Goal: Download file/media

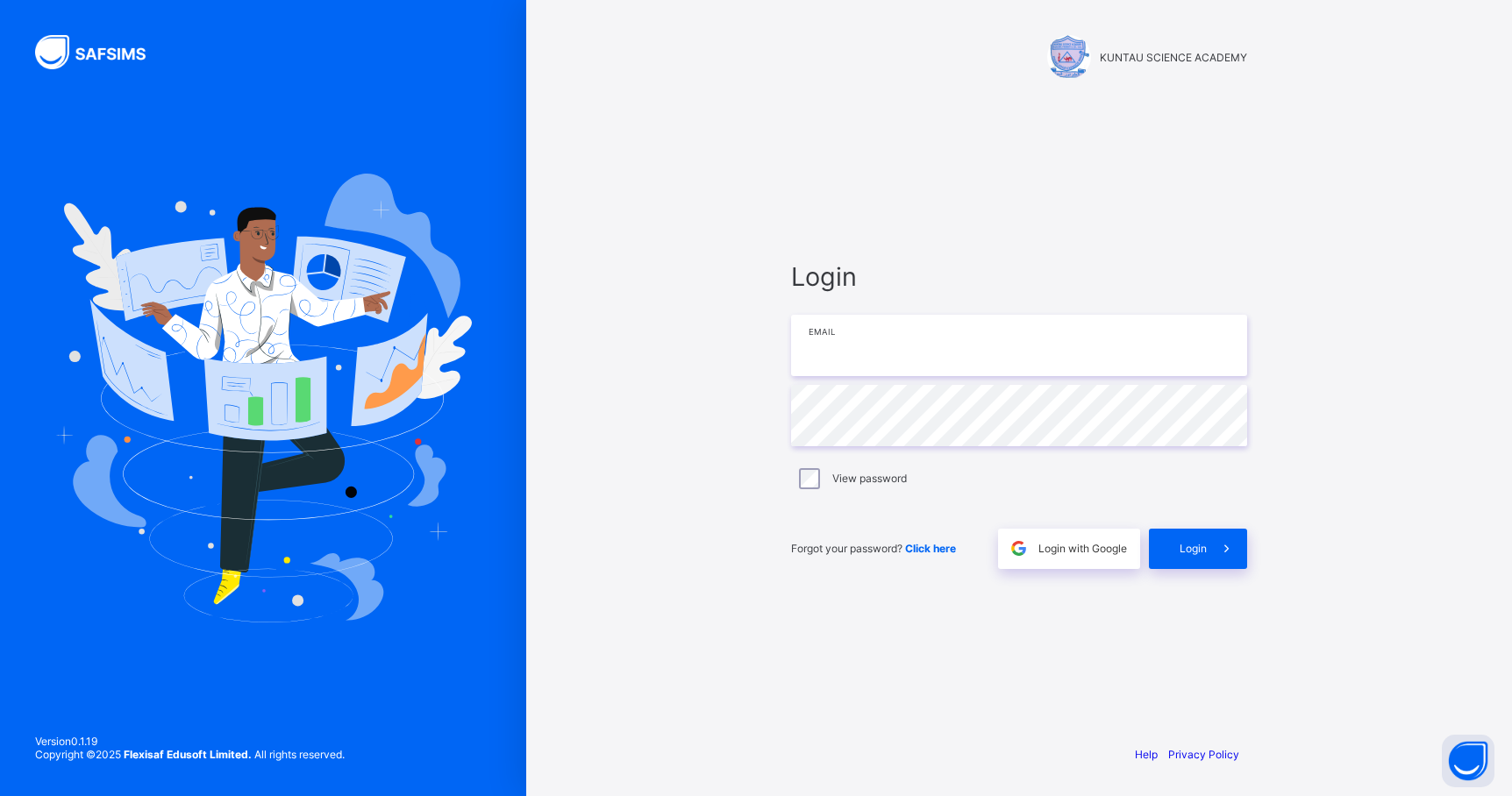
type input "**********"
click at [1193, 548] on span "Login" at bounding box center [1193, 548] width 27 height 13
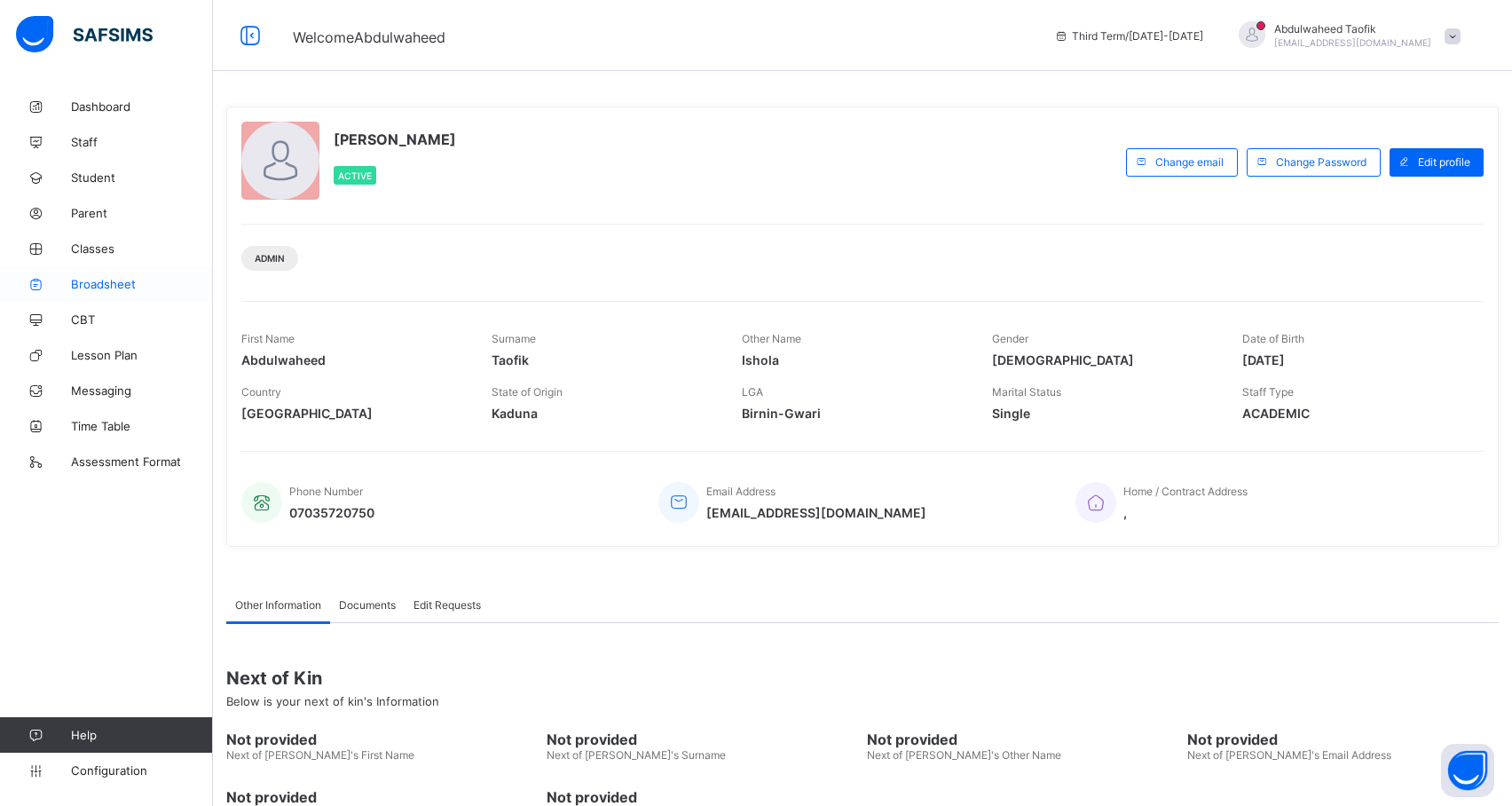
click at [106, 285] on span "Broadsheet" at bounding box center [142, 284] width 142 height 14
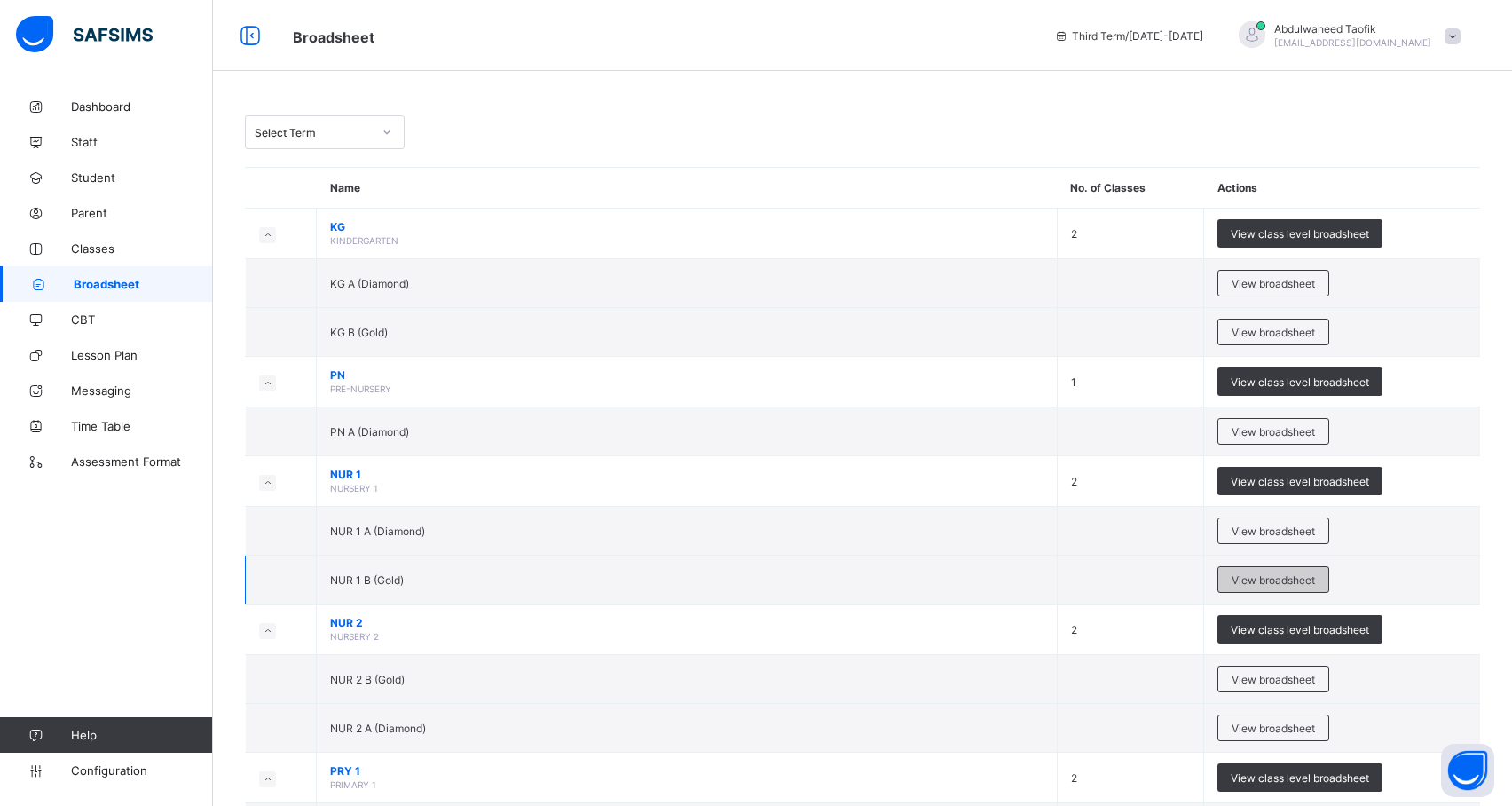
click at [1315, 584] on span "View broadsheet" at bounding box center [1273, 580] width 83 height 13
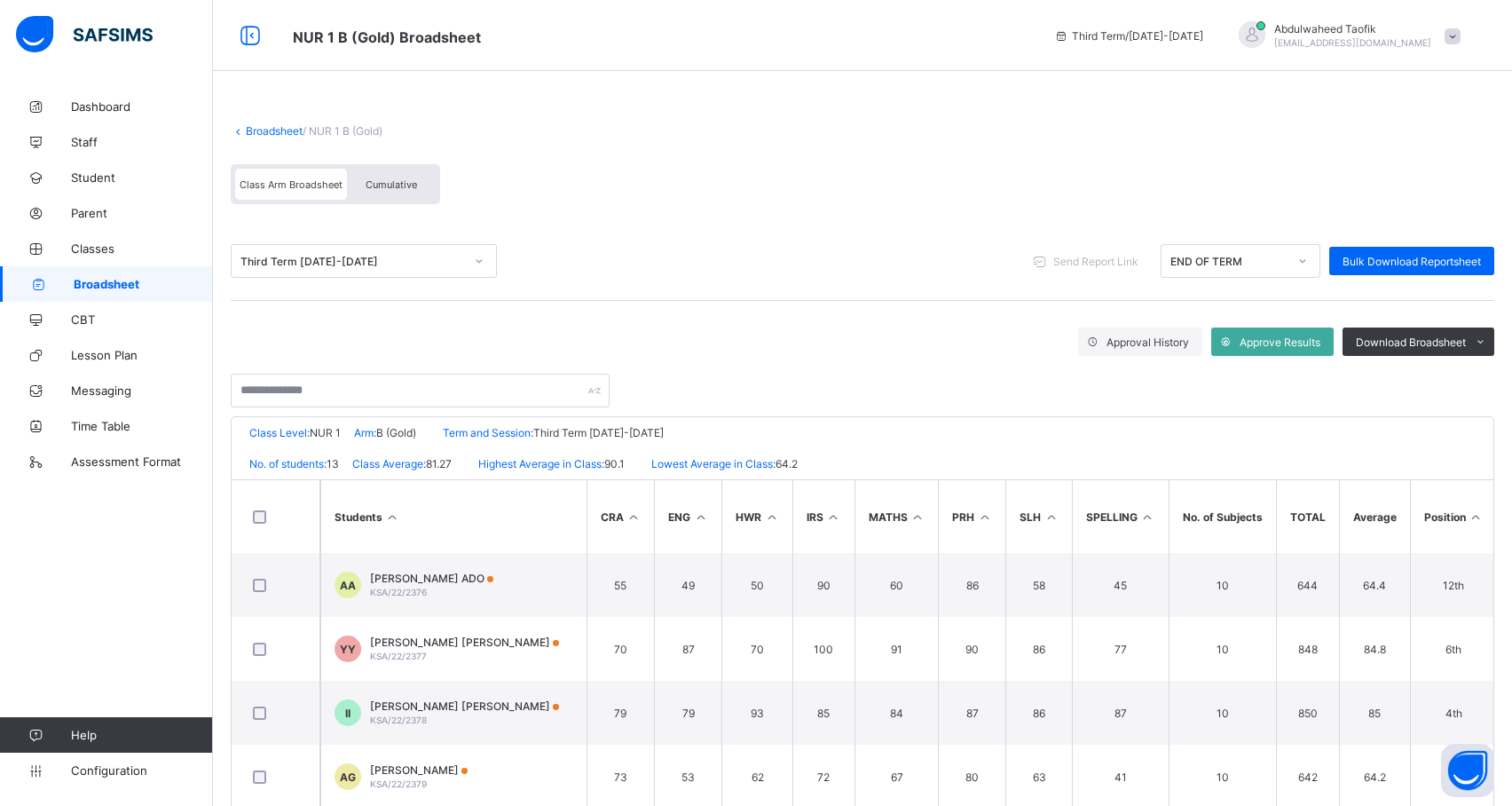
scroll to position [0, 187]
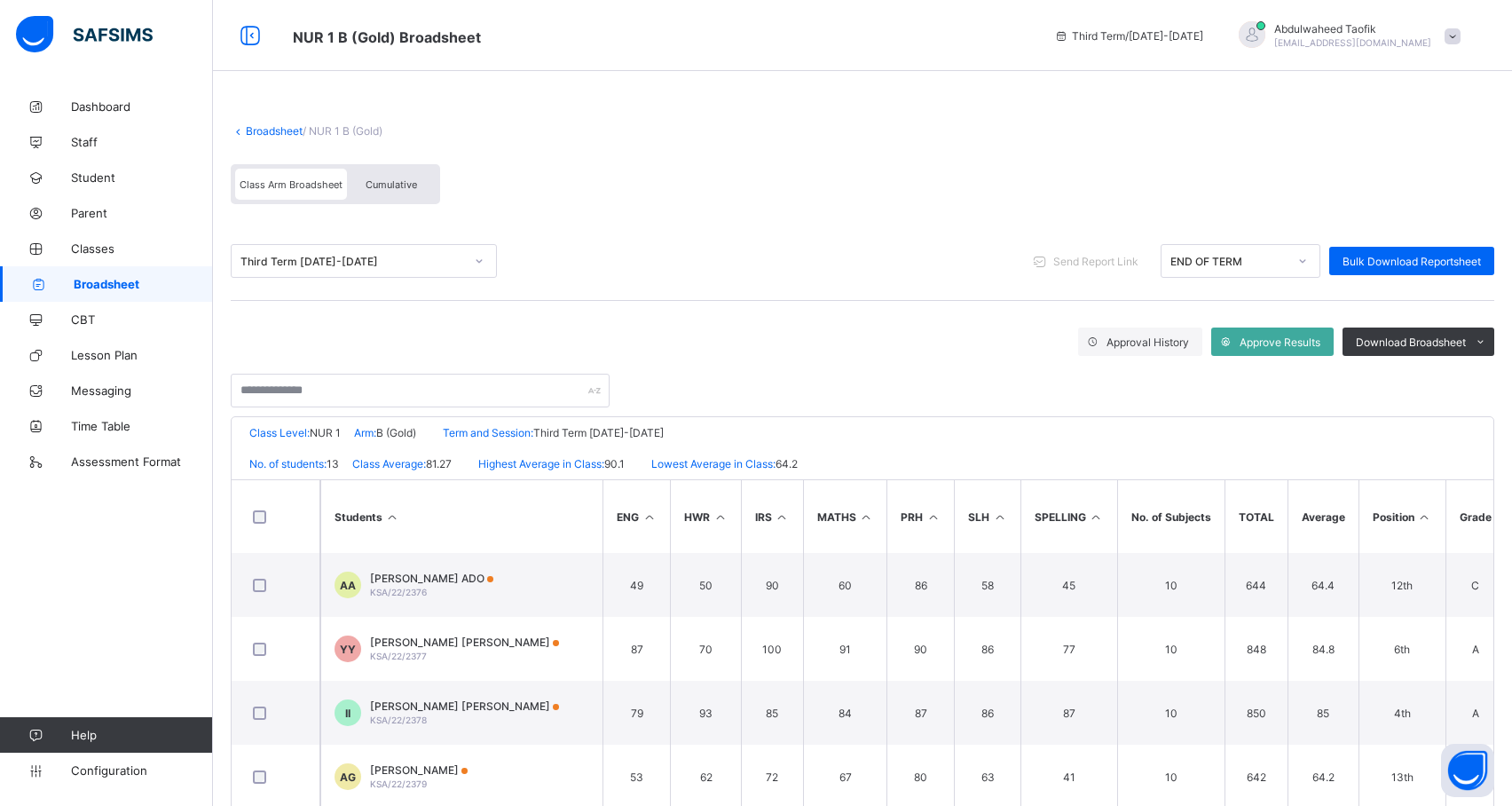
click at [1420, 511] on icon at bounding box center [1424, 516] width 15 height 13
click at [1462, 332] on div "Download Broadsheet" at bounding box center [1418, 341] width 152 height 29
click at [1483, 370] on ul "PDF Excel sheet" at bounding box center [1457, 393] width 72 height 57
click at [1476, 377] on li "PDF" at bounding box center [1457, 379] width 71 height 28
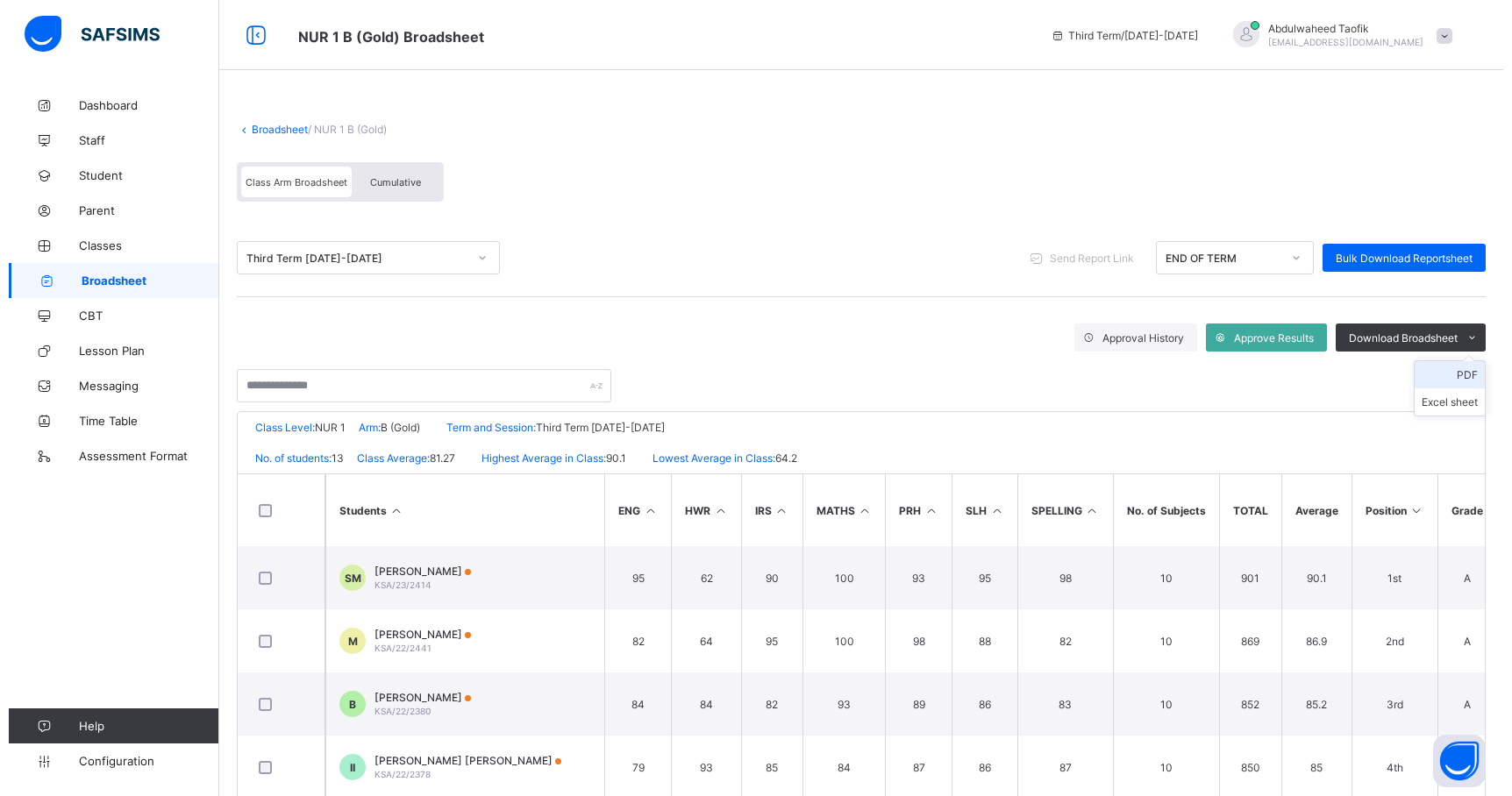
scroll to position [0, 0]
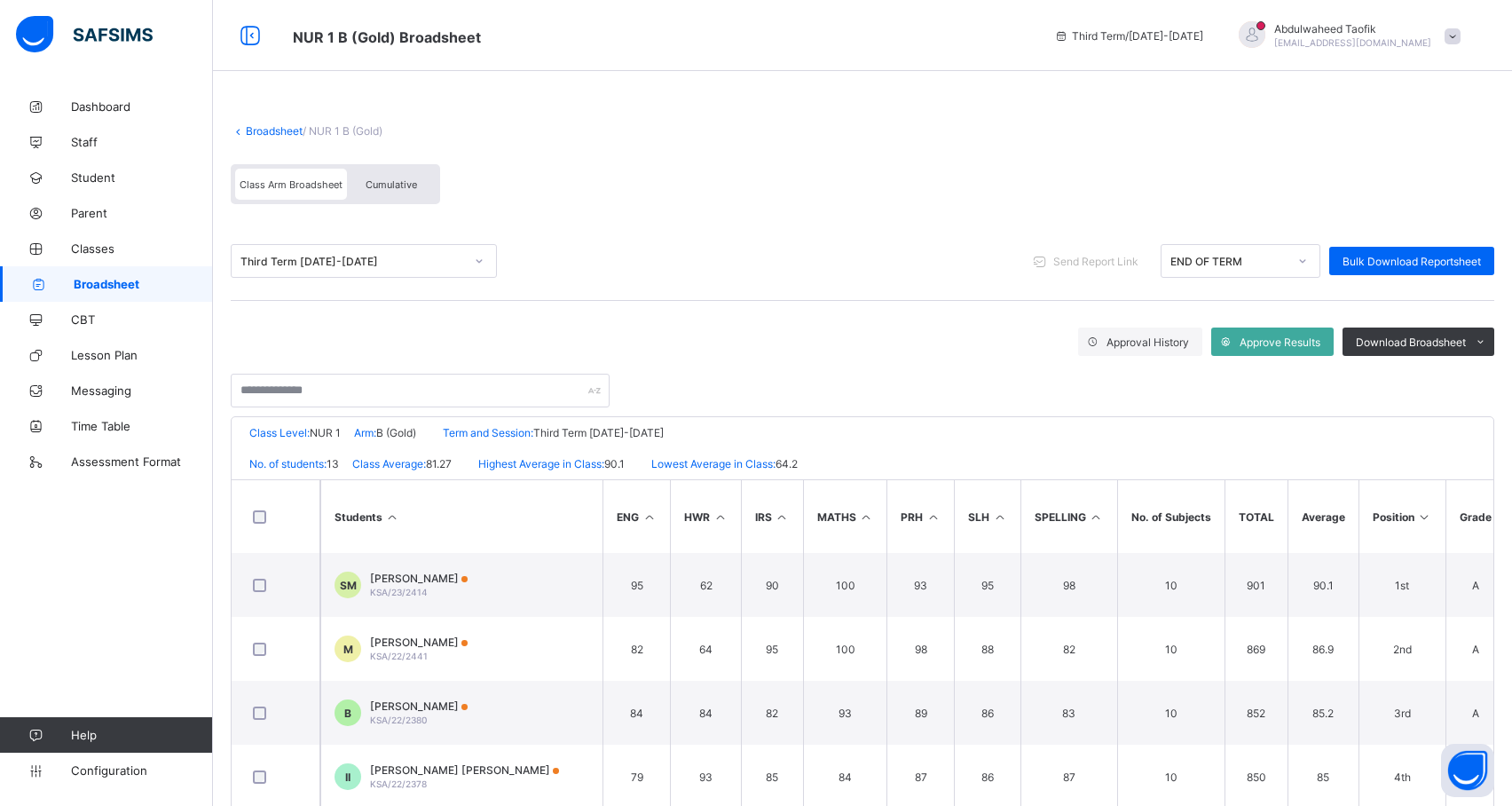
click at [1455, 37] on div "[PERSON_NAME] [PERSON_NAME][EMAIL_ADDRESS][DOMAIN_NAME]" at bounding box center [1344, 36] width 248 height 30
click at [1362, 202] on icon at bounding box center [1353, 204] width 18 height 15
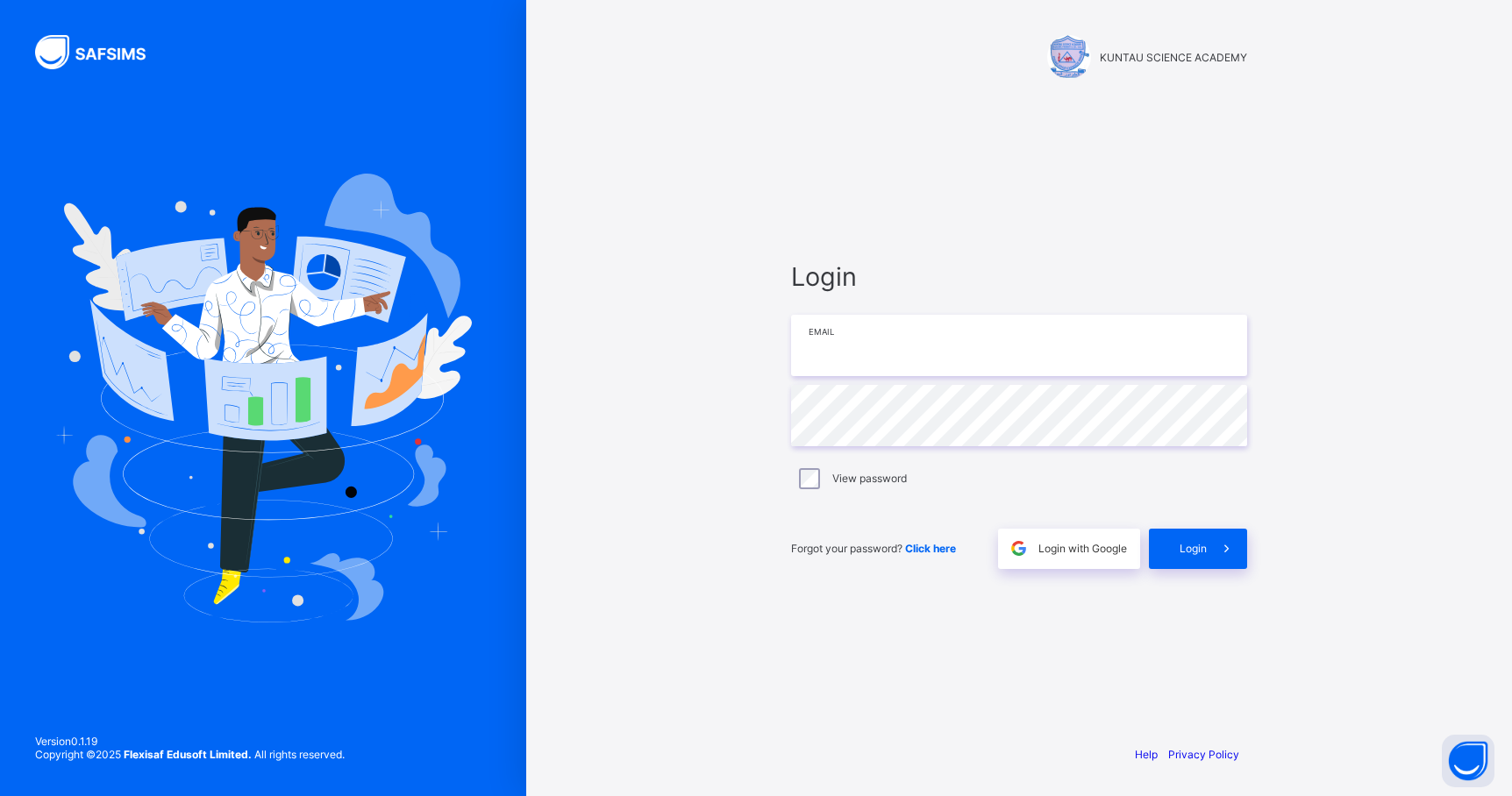
type input "**********"
